Goal: Information Seeking & Learning: Get advice/opinions

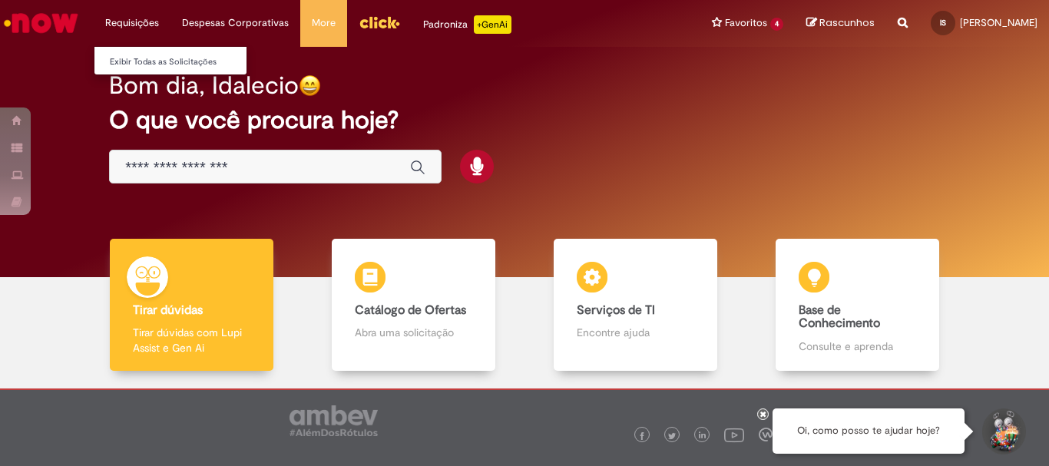
click at [134, 25] on li "Requisições Exibir Todas as Solicitações" at bounding box center [132, 23] width 77 height 46
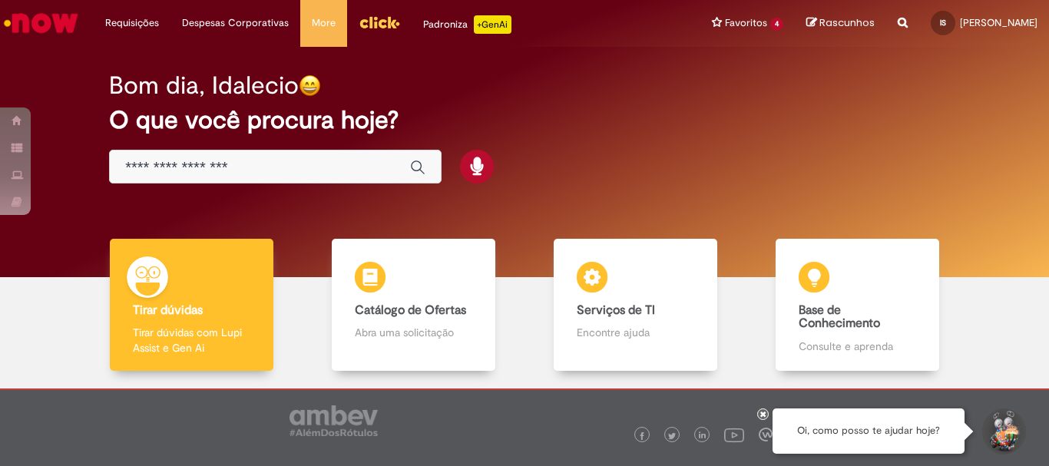
click at [734, 84] on div "Bom dia, Idalecio" at bounding box center [524, 85] width 831 height 27
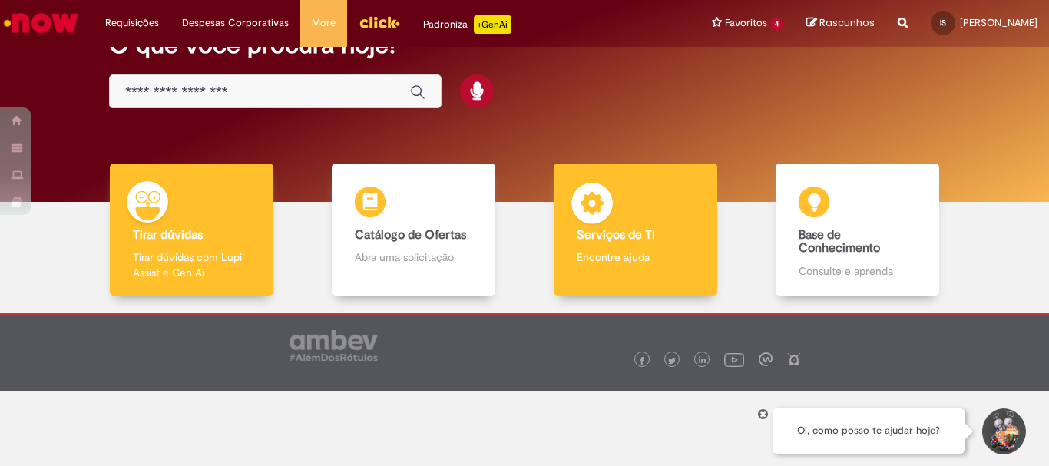
click at [617, 223] on div "Serviços de TI Serviços de TI Encontre ajuda" at bounding box center [635, 230] width 163 height 133
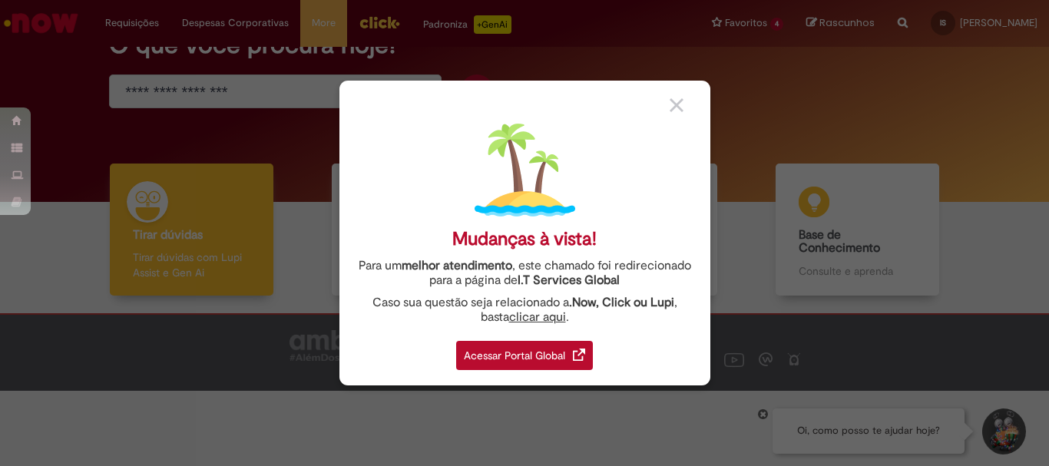
click at [524, 349] on div "Acessar Portal Global" at bounding box center [524, 355] width 137 height 29
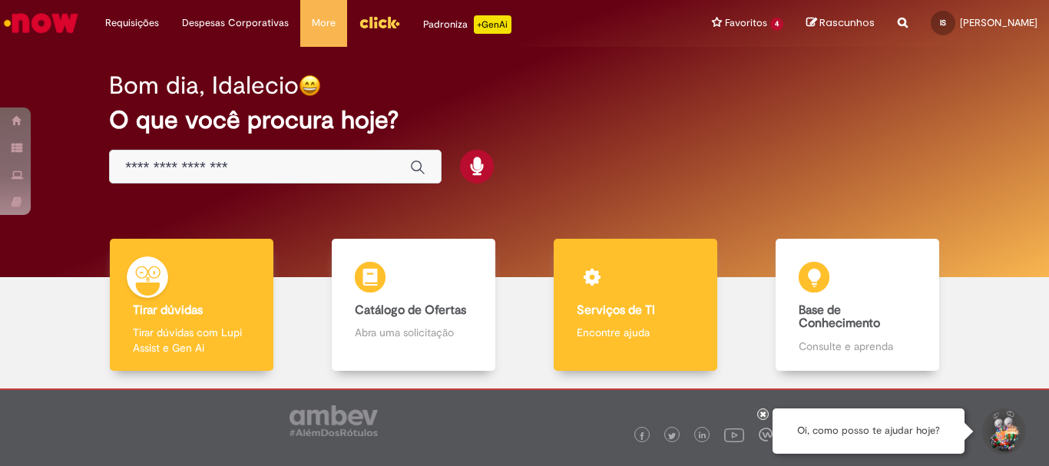
scroll to position [75, 0]
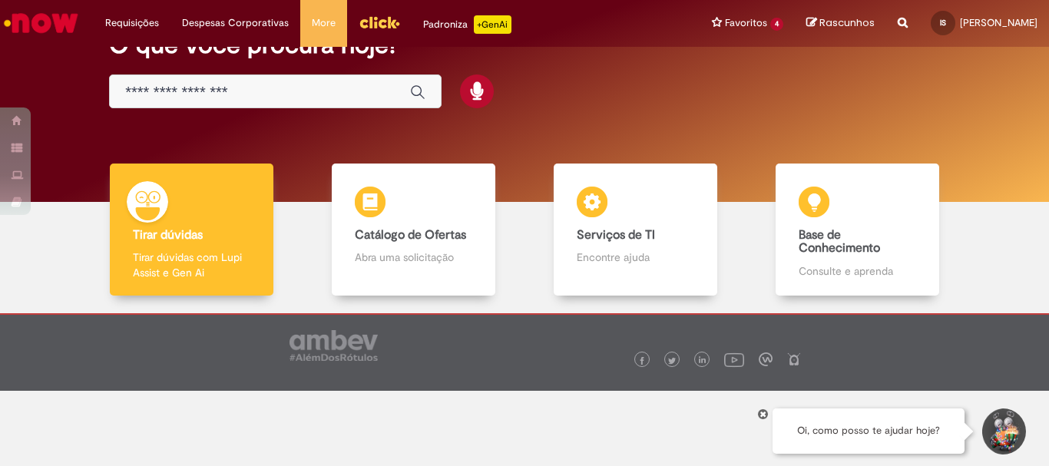
click at [256, 89] on input "Basta digitar aqui" at bounding box center [260, 93] width 270 height 18
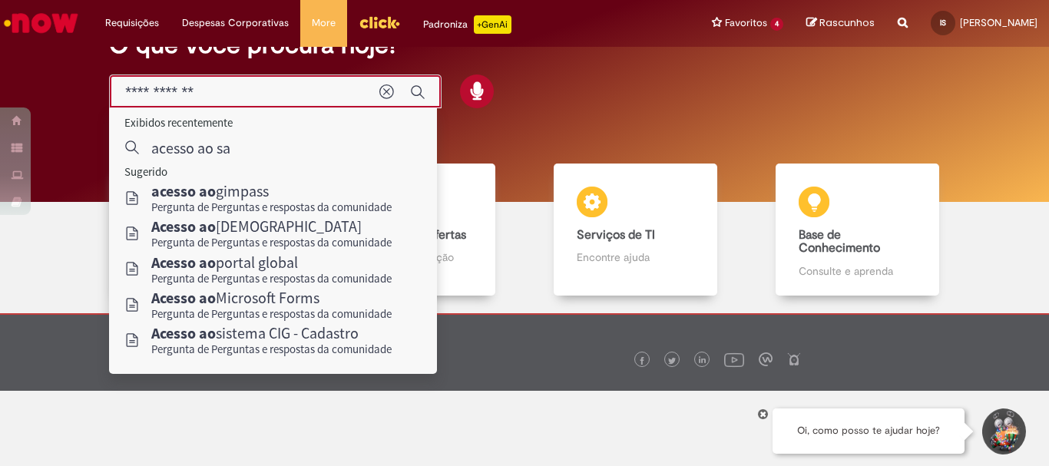
type input "**********"
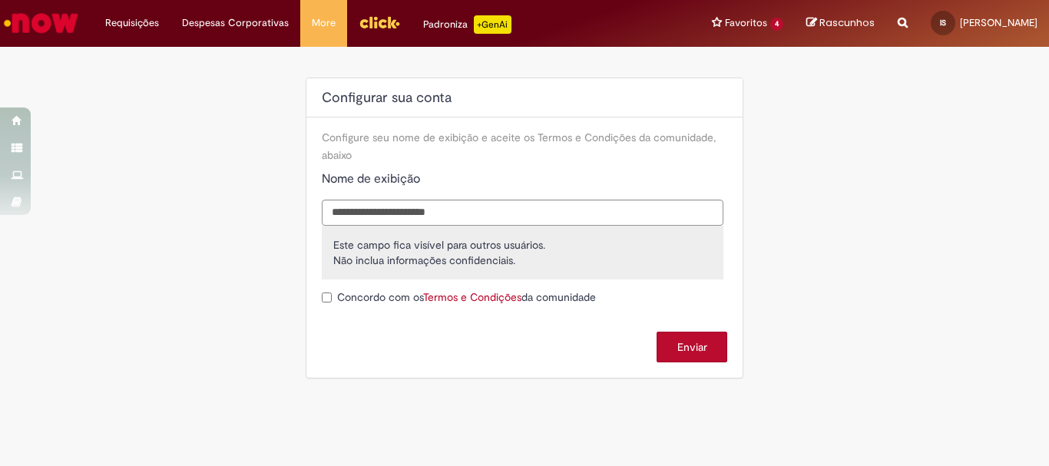
click at [709, 349] on button "Enviar" at bounding box center [692, 347] width 71 height 31
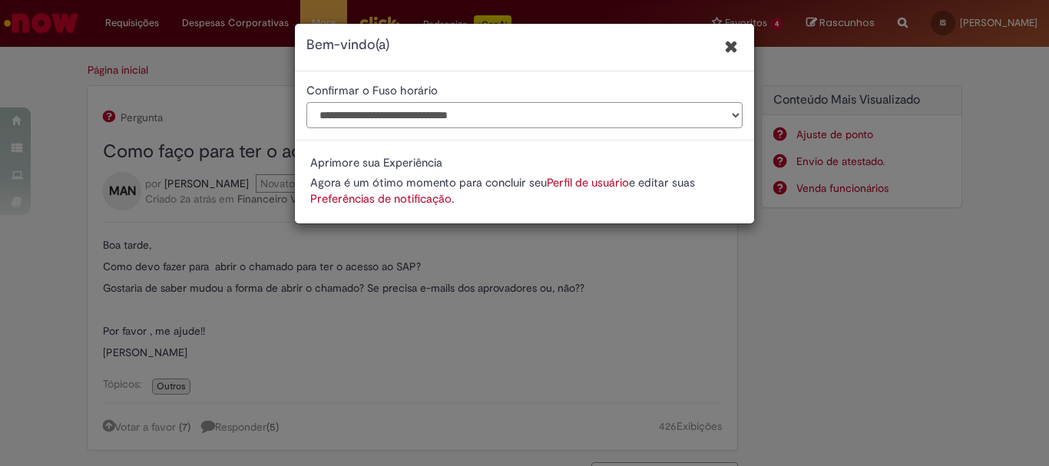
click at [717, 111] on select "**********" at bounding box center [524, 115] width 436 height 26
click at [736, 49] on icon "Fechar" at bounding box center [731, 47] width 15 height 18
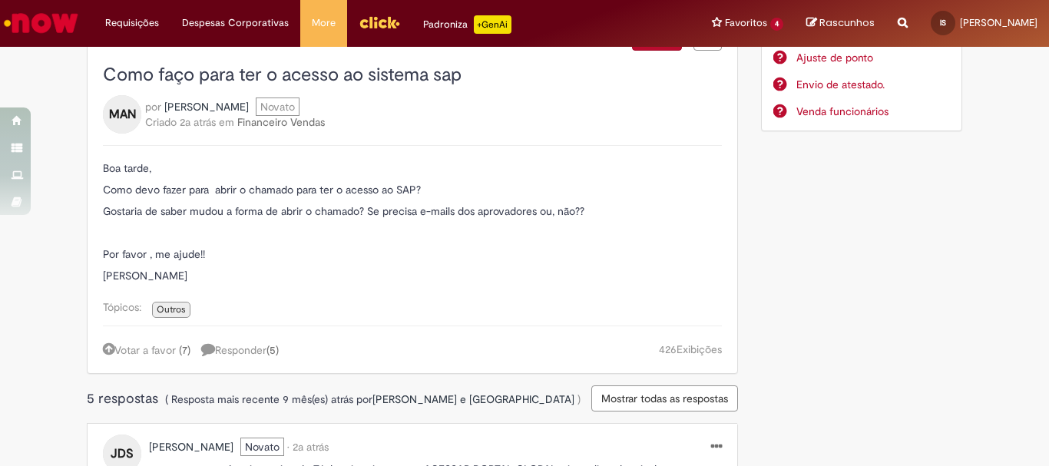
scroll to position [230, 0]
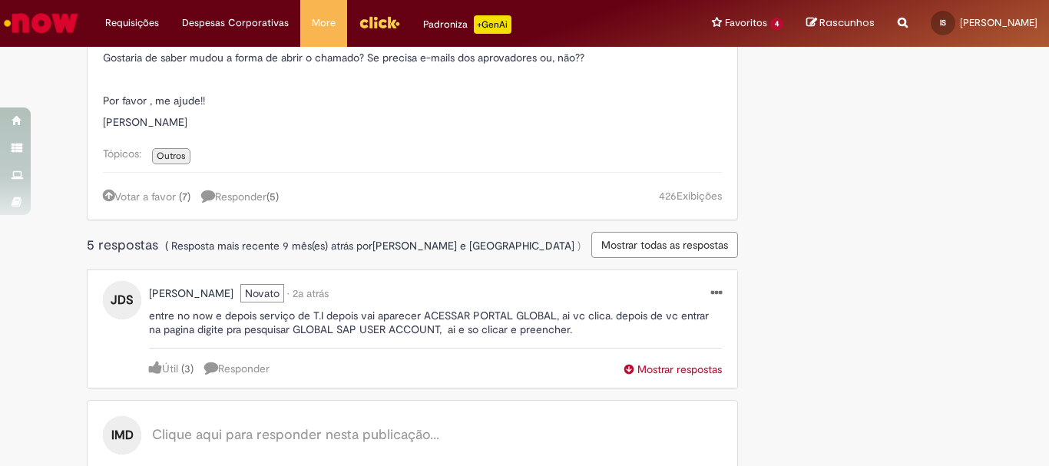
click at [122, 250] on span "5 respostas" at bounding box center [124, 246] width 75 height 18
click at [631, 247] on span "Mostrar todas as respostas" at bounding box center [664, 245] width 127 height 14
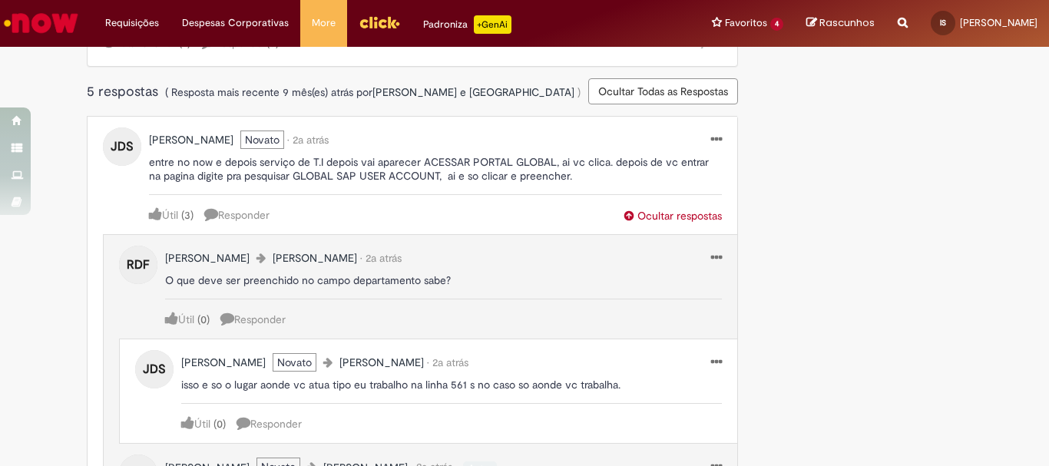
scroll to position [461, 0]
